Goal: Check status: Check status

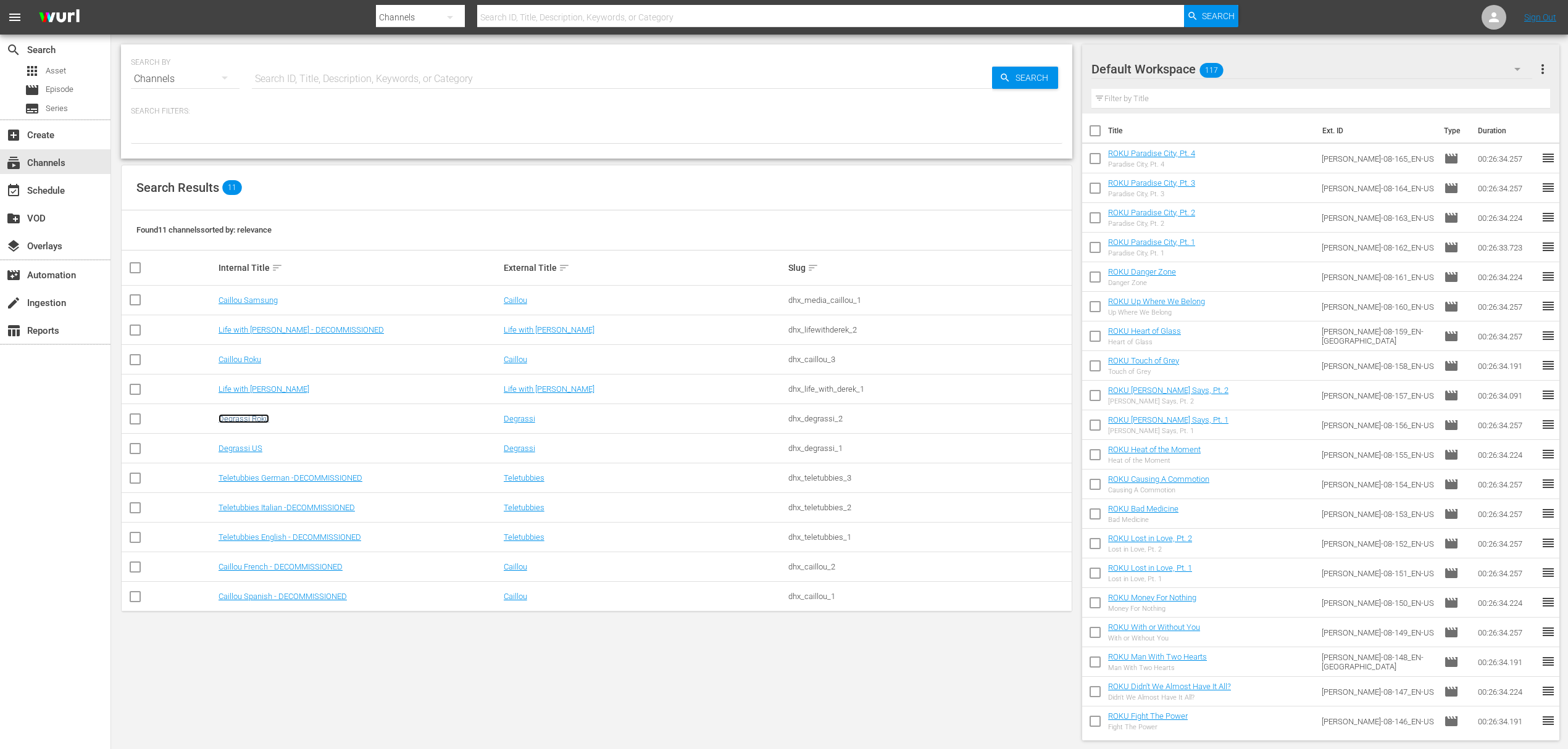
click at [240, 414] on link "Degrassi Roku" at bounding box center [244, 418] width 50 height 9
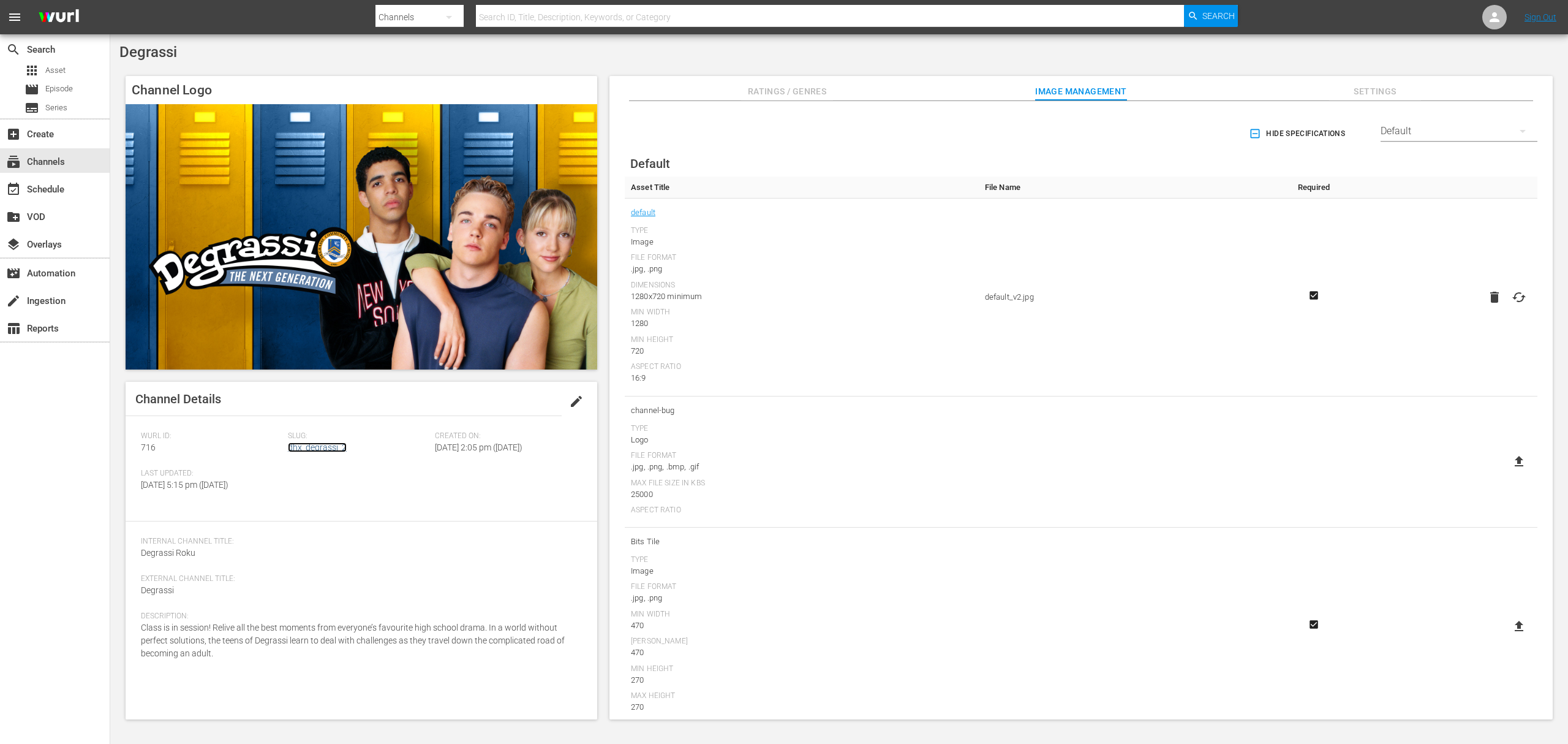
click at [328, 447] on link "dhx_degrassi_2" at bounding box center [317, 447] width 59 height 10
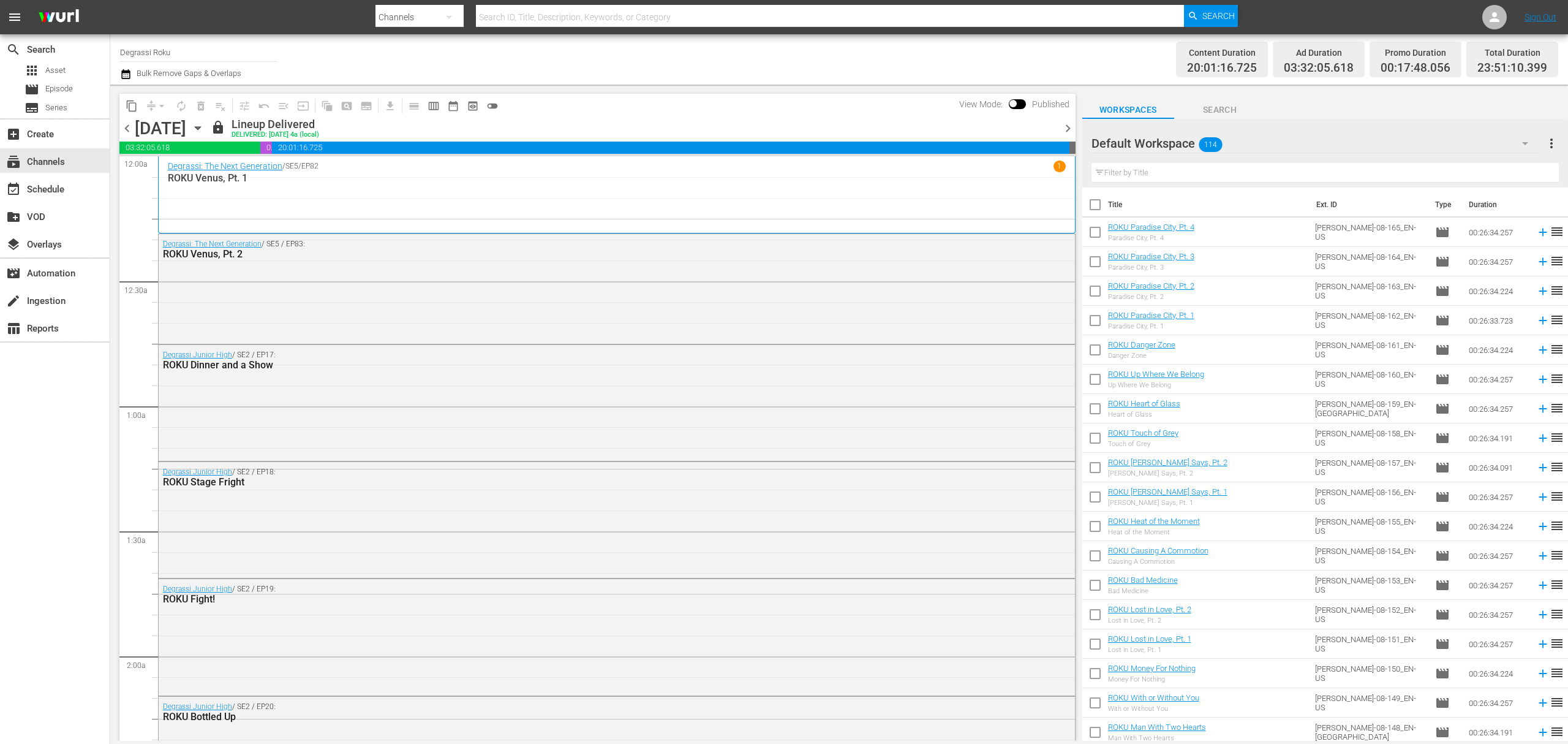
click at [1069, 128] on span "chevron_right" at bounding box center [1068, 128] width 15 height 15
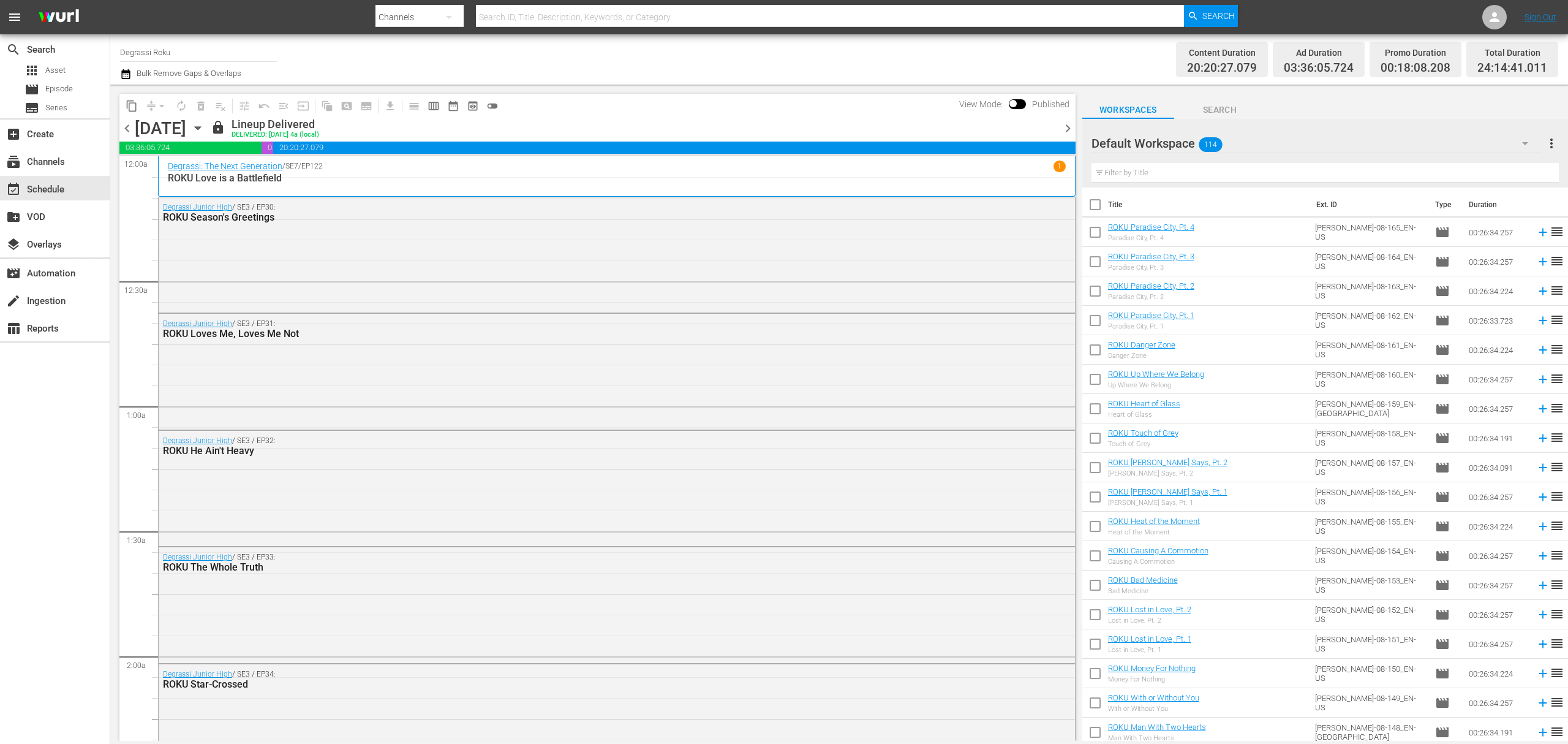
click at [1069, 128] on span "chevron_right" at bounding box center [1068, 128] width 15 height 15
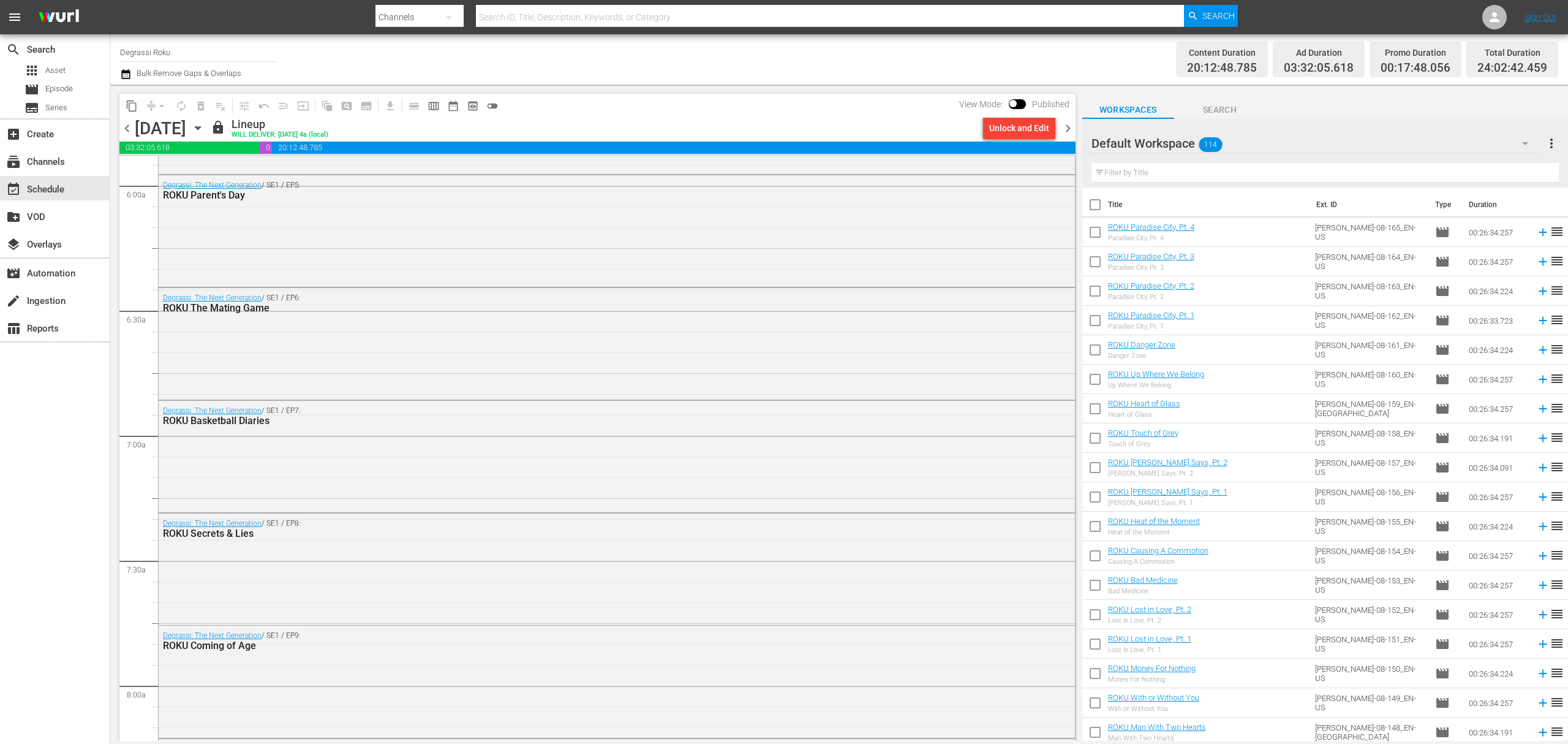
scroll to position [1634, 0]
